Goal: Obtain resource: Download file/media

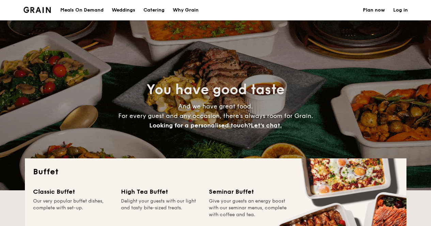
select select
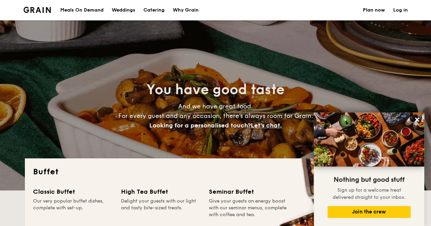
click at [164, 11] on h1 "Catering" at bounding box center [153, 10] width 21 height 20
click at [139, 9] on link "Weddings" at bounding box center [124, 10] width 32 height 20
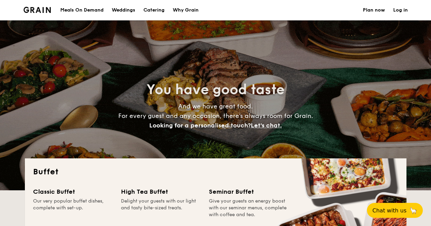
select select
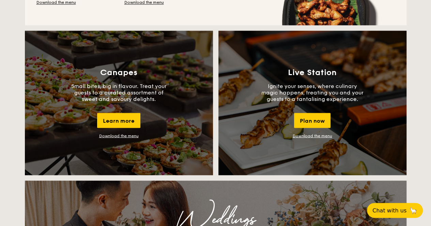
scroll to position [581, 0]
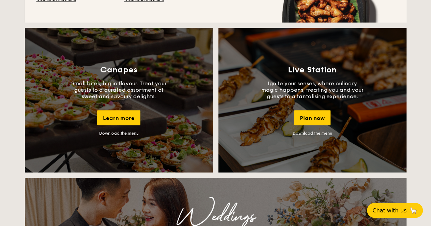
click at [121, 135] on link "Download the menu" at bounding box center [118, 133] width 39 height 5
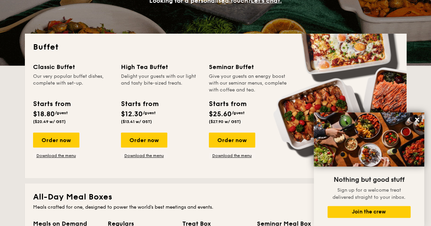
scroll to position [0, 0]
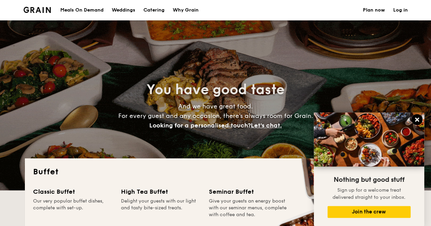
click at [415, 117] on icon at bounding box center [417, 120] width 6 height 6
